Goal: Find specific page/section: Find specific page/section

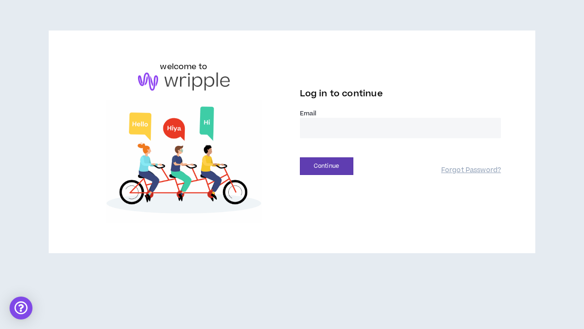
click at [333, 124] on input "email" at bounding box center [400, 128] width 201 height 21
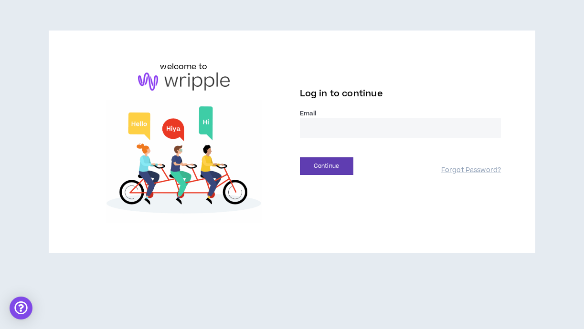
type input "**********"
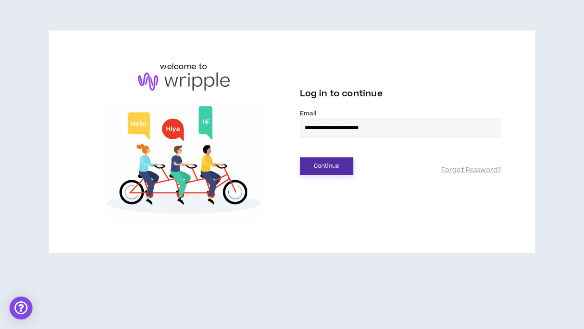
click at [341, 165] on button "Continue" at bounding box center [326, 167] width 53 height 18
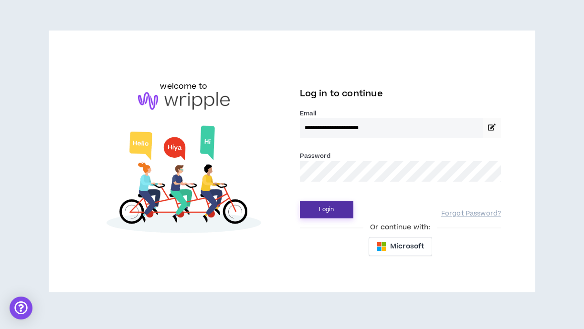
click at [329, 215] on button "Login" at bounding box center [326, 210] width 53 height 18
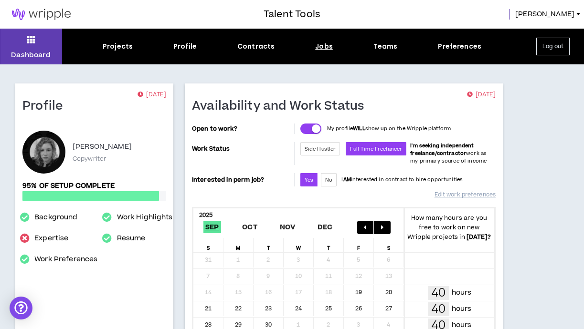
click at [318, 49] on div "Jobs" at bounding box center [324, 47] width 18 height 10
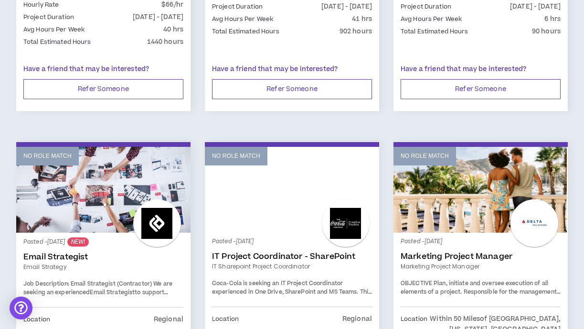
scroll to position [360, 0]
